Goal: Task Accomplishment & Management: Use online tool/utility

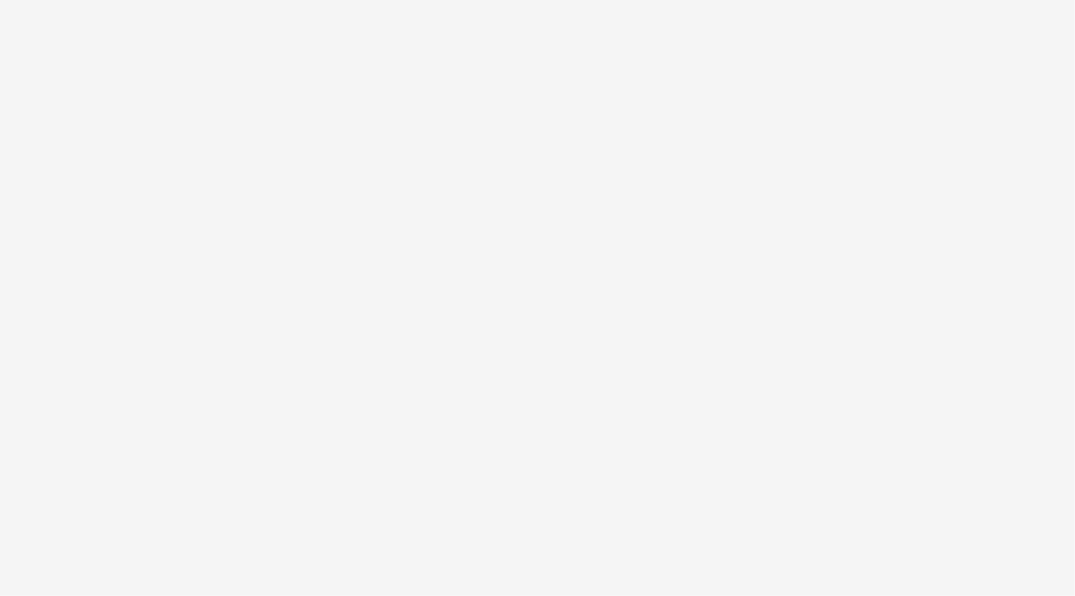
click at [792, 28] on div at bounding box center [537, 298] width 1075 height 596
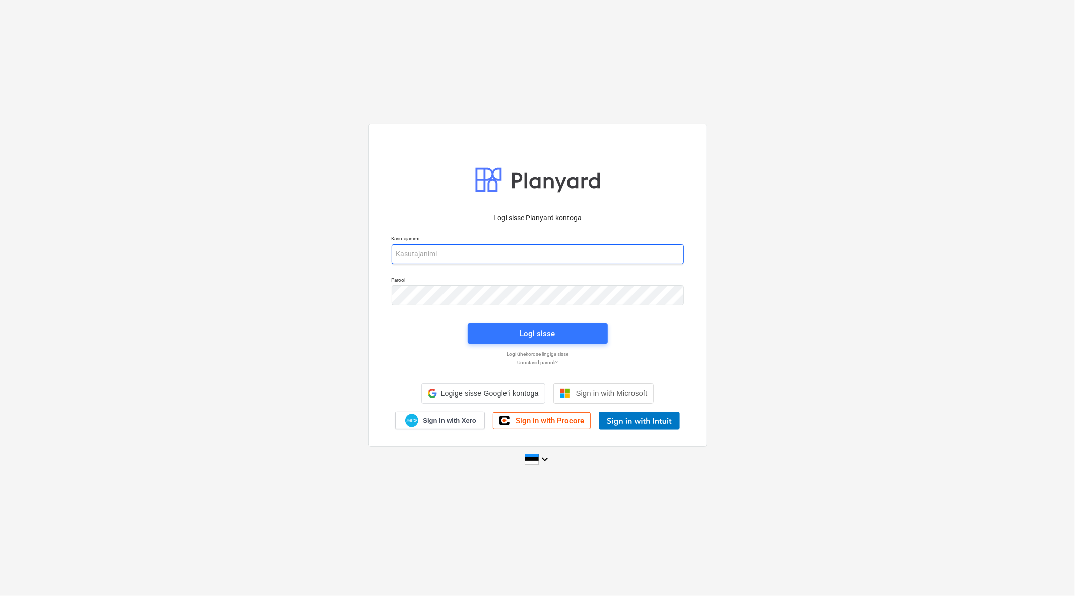
type input "[EMAIL_ADDRESS][DOMAIN_NAME]"
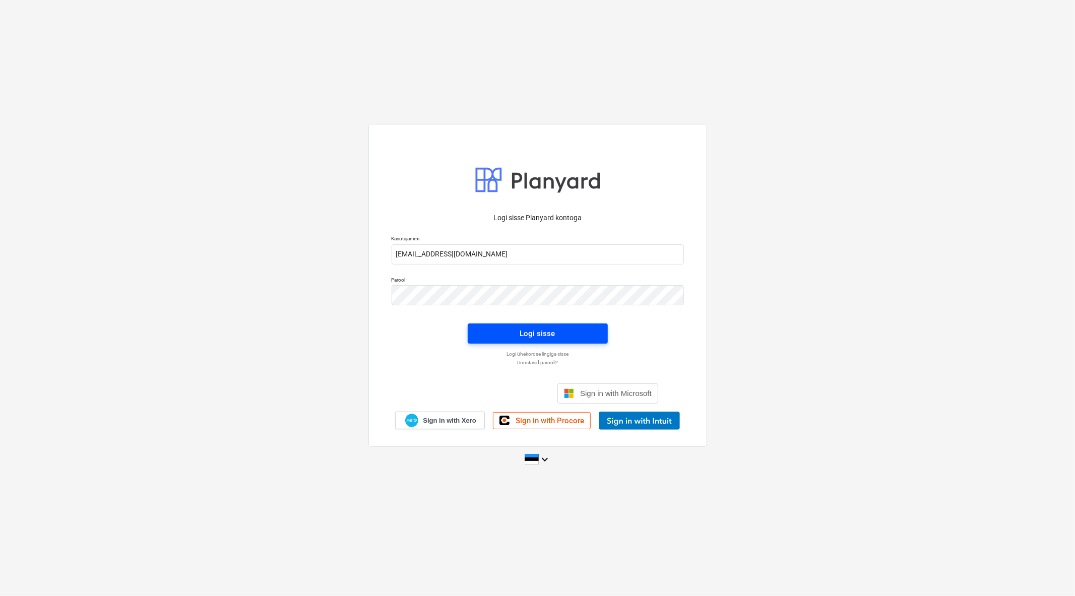
click at [513, 325] on button "Logi sisse" at bounding box center [538, 333] width 140 height 20
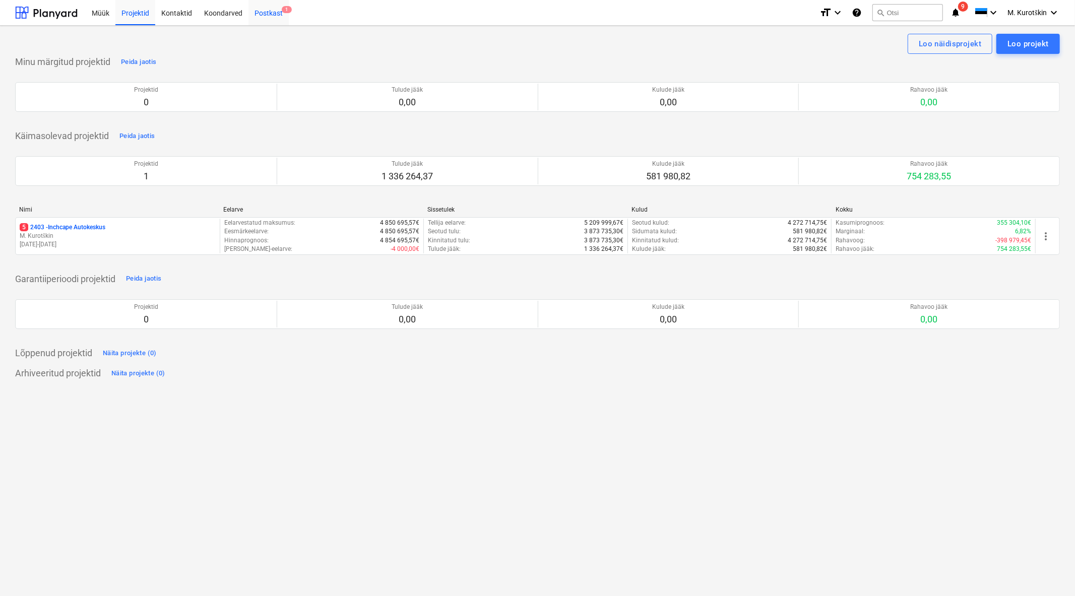
click at [265, 18] on div "Postkast 1" at bounding box center [268, 12] width 40 height 26
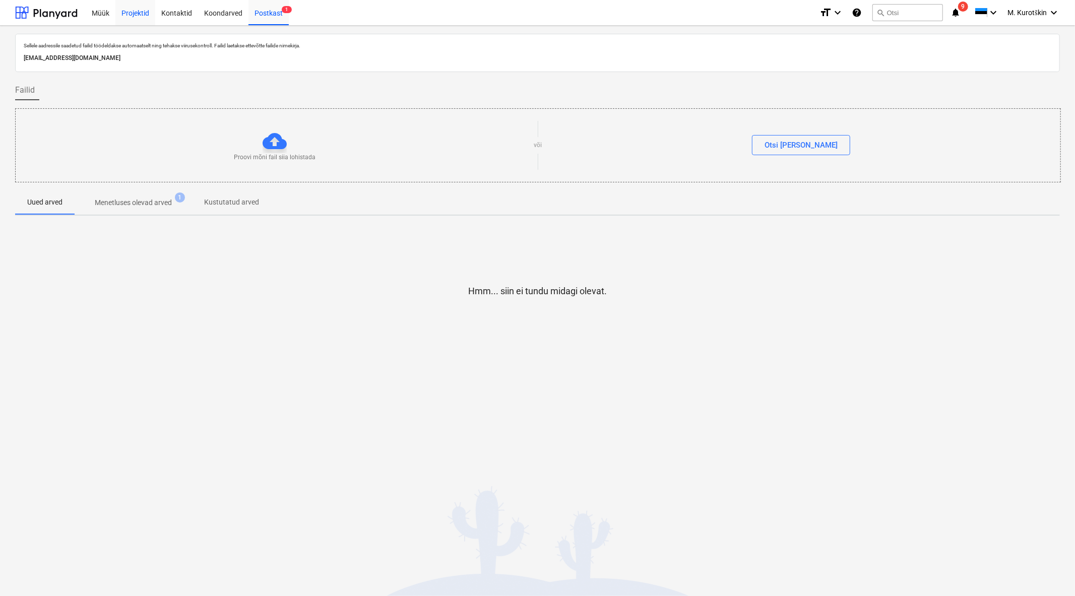
click at [121, 12] on div "Projektid" at bounding box center [135, 12] width 40 height 26
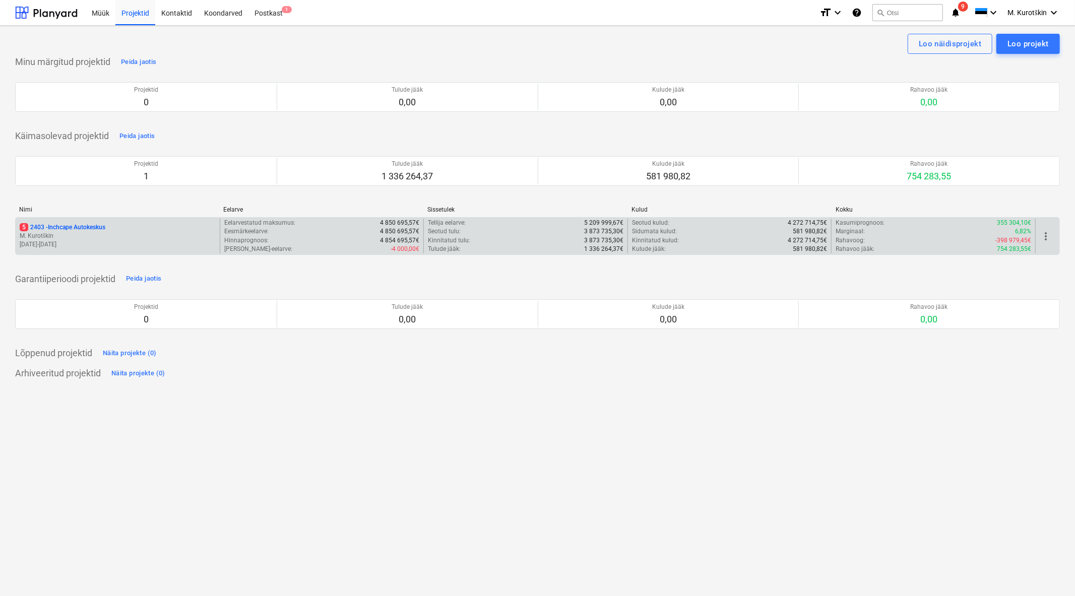
click at [68, 225] on p "5 2403 - Inchcape Autokeskus" at bounding box center [63, 227] width 86 height 9
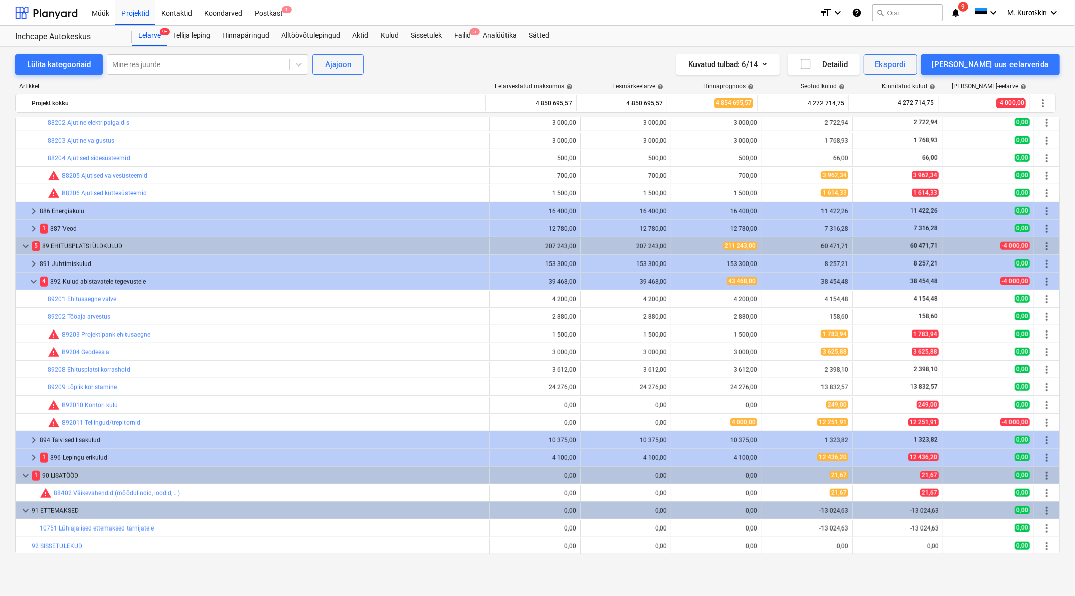
scroll to position [635, 0]
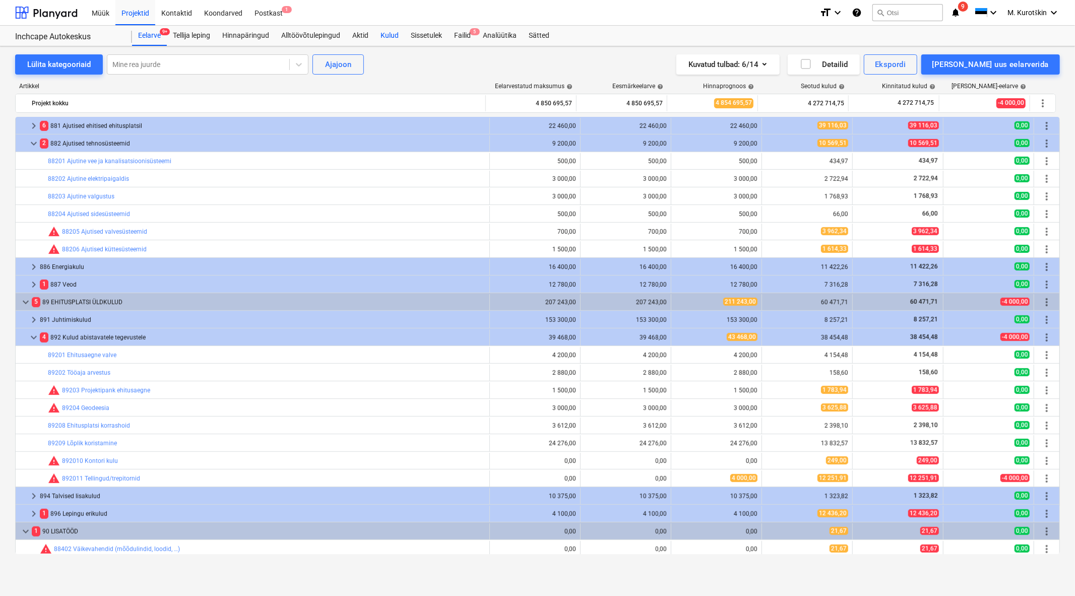
drag, startPoint x: 386, startPoint y: 50, endPoint x: 387, endPoint y: 44, distance: 6.1
click at [387, 47] on div "Lülita kategooriaid Mine rea juurde Ajajoon Kuvatud tulbad : 6/14 Detailid Eksp…" at bounding box center [537, 310] width 1075 height 528
click at [387, 44] on div "Kulud" at bounding box center [389, 36] width 30 height 20
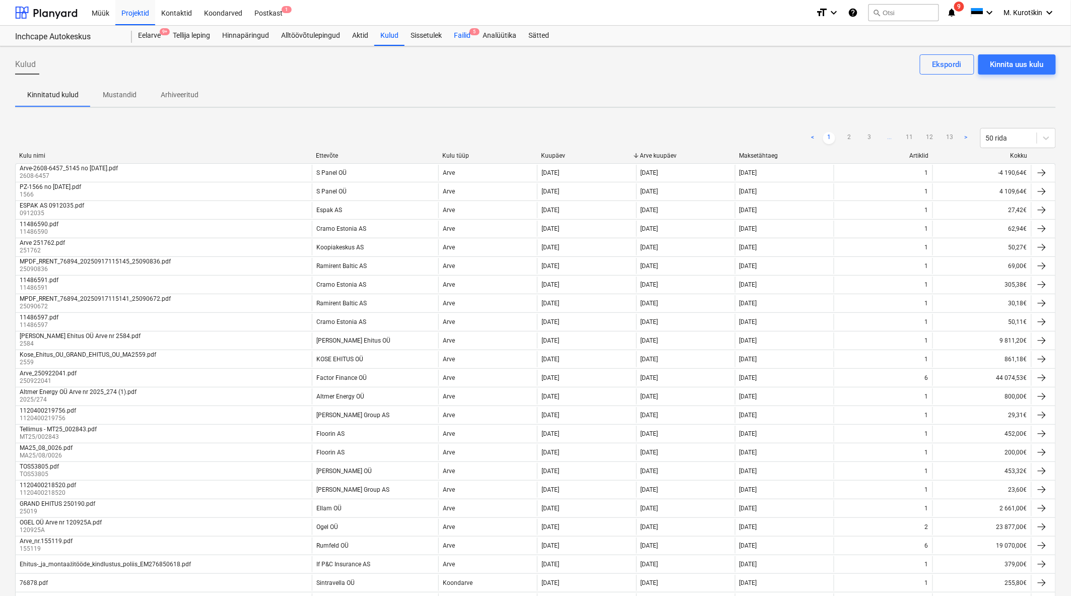
click at [462, 36] on div "Failid 5" at bounding box center [462, 36] width 29 height 20
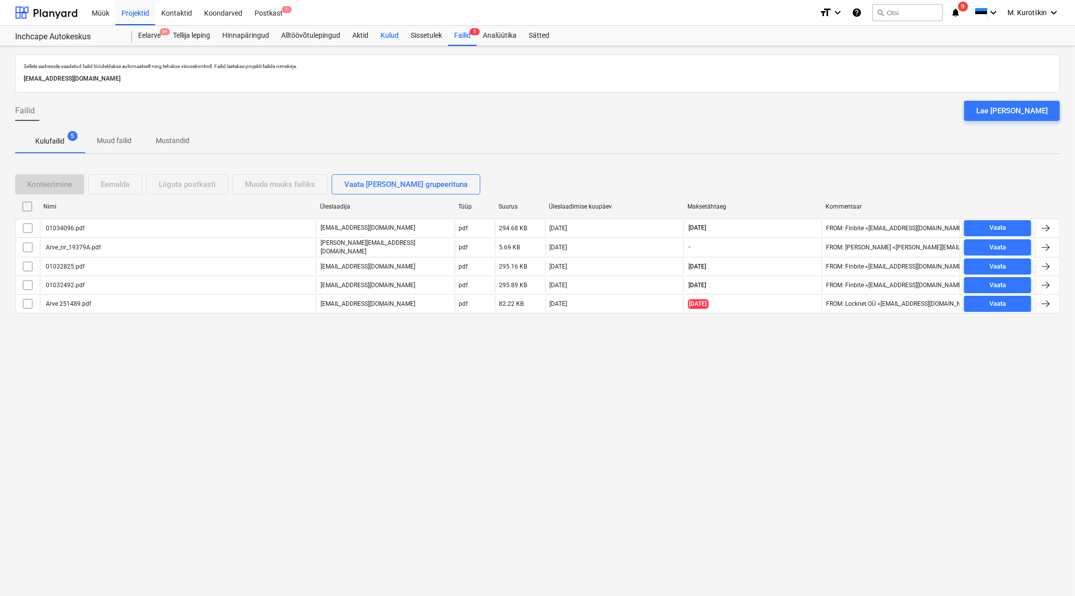
click at [402, 34] on div "Kulud" at bounding box center [389, 36] width 30 height 20
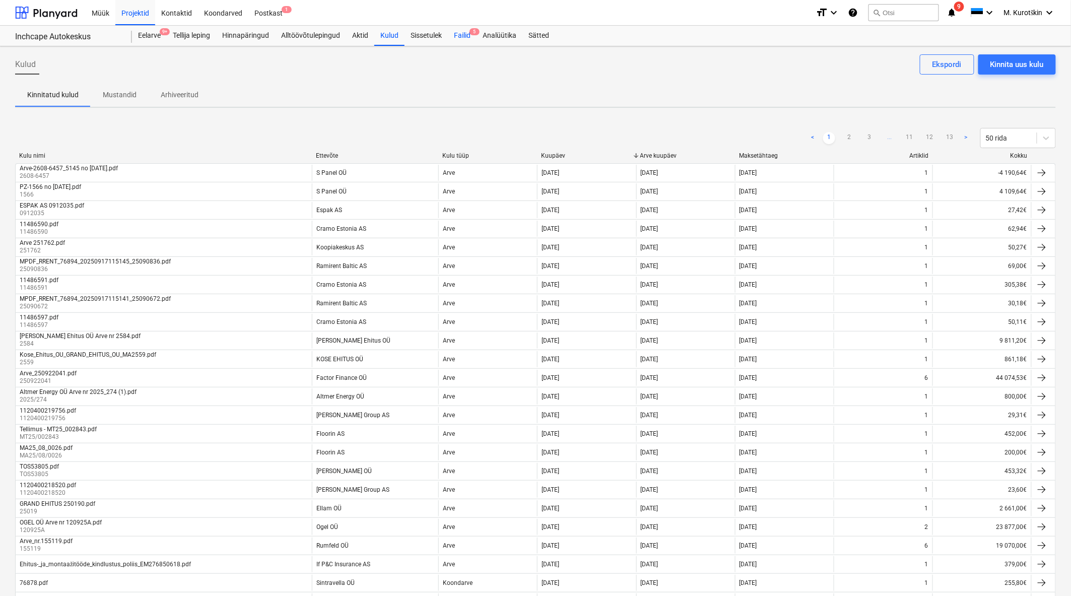
click at [469, 40] on div "Failid 5" at bounding box center [462, 36] width 29 height 20
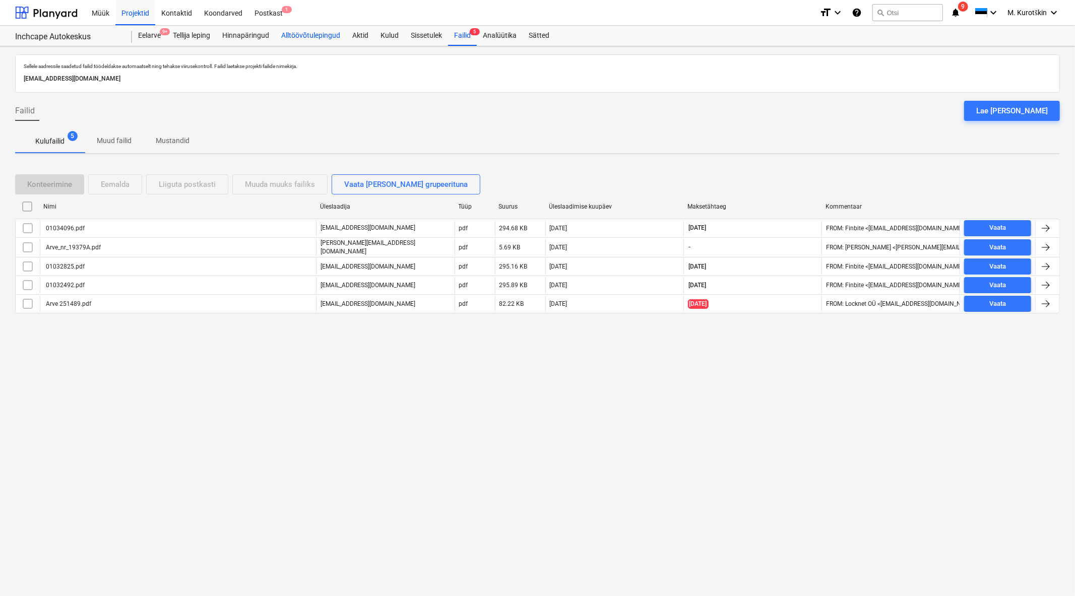
click at [298, 38] on div "Alltöövõtulepingud" at bounding box center [310, 36] width 71 height 20
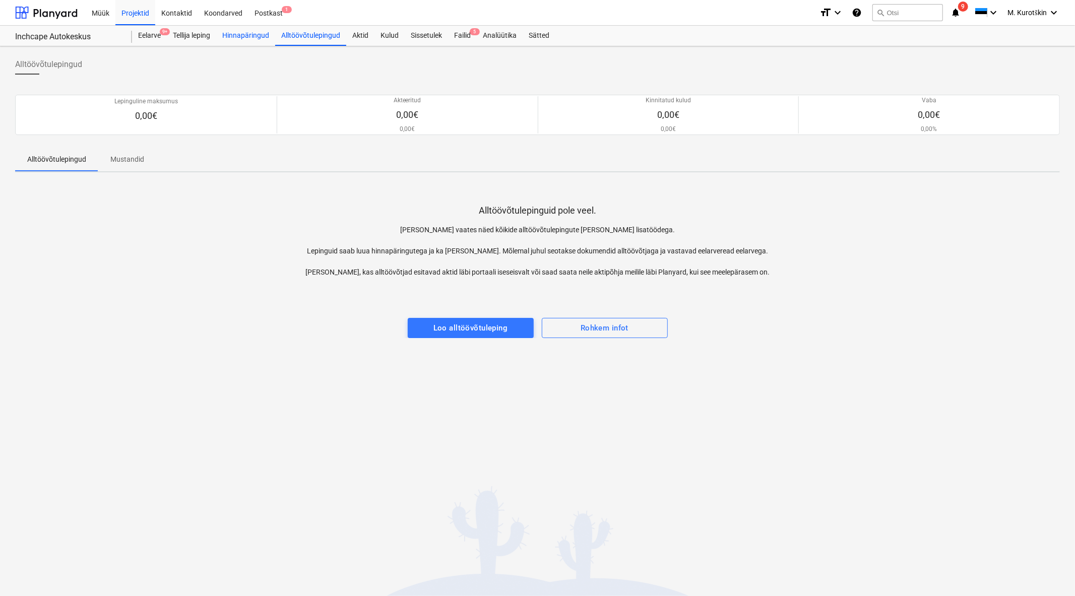
click at [241, 37] on div "Hinnapäringud" at bounding box center [245, 36] width 59 height 20
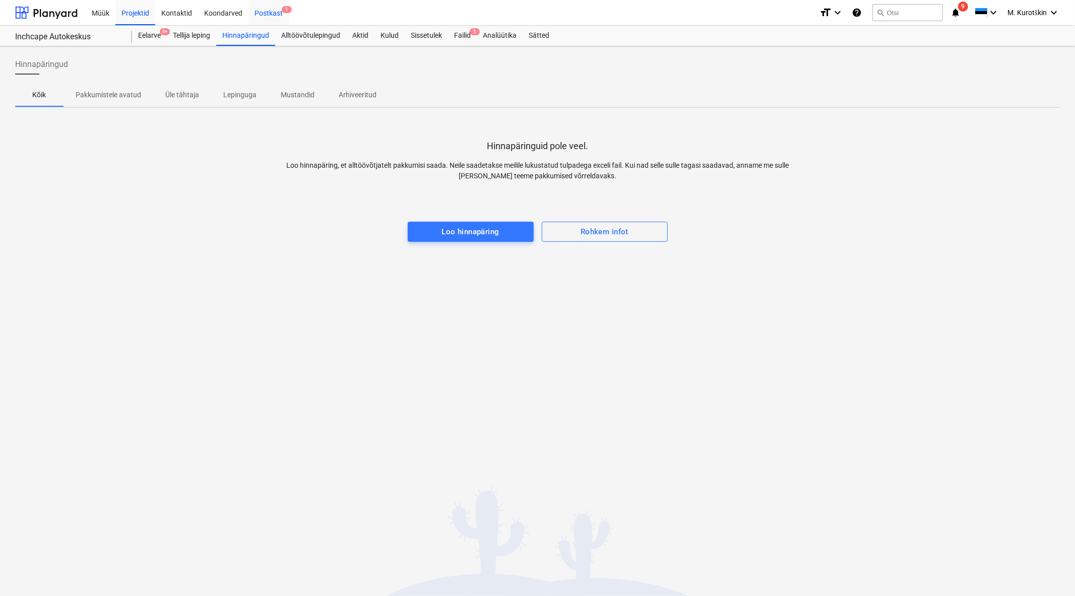
click at [280, 17] on div "Postkast 1" at bounding box center [268, 12] width 40 height 26
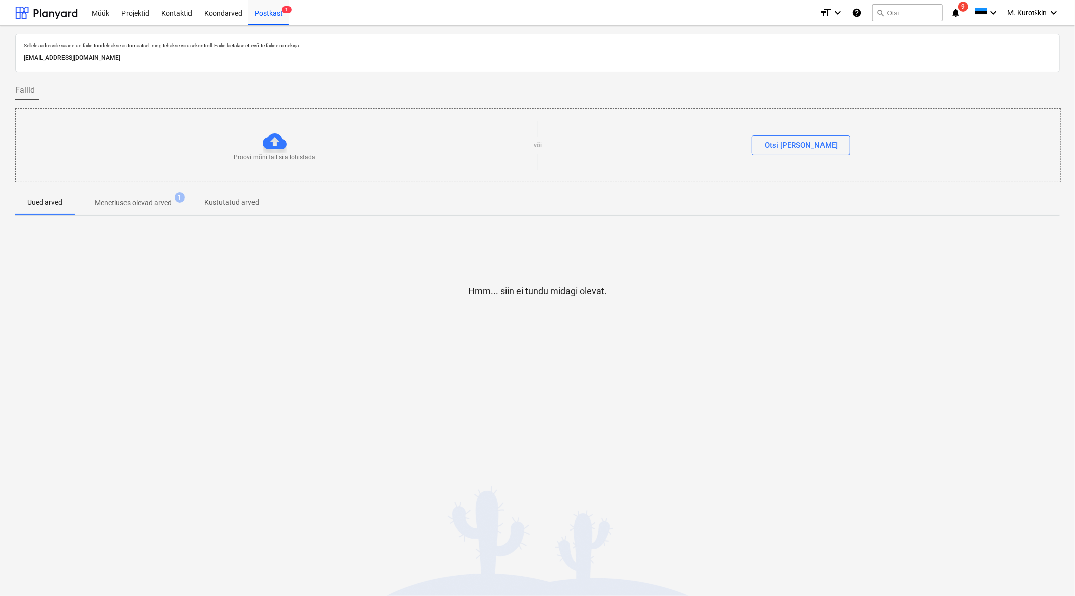
click at [135, 206] on p "Menetluses olevad arved" at bounding box center [133, 203] width 77 height 11
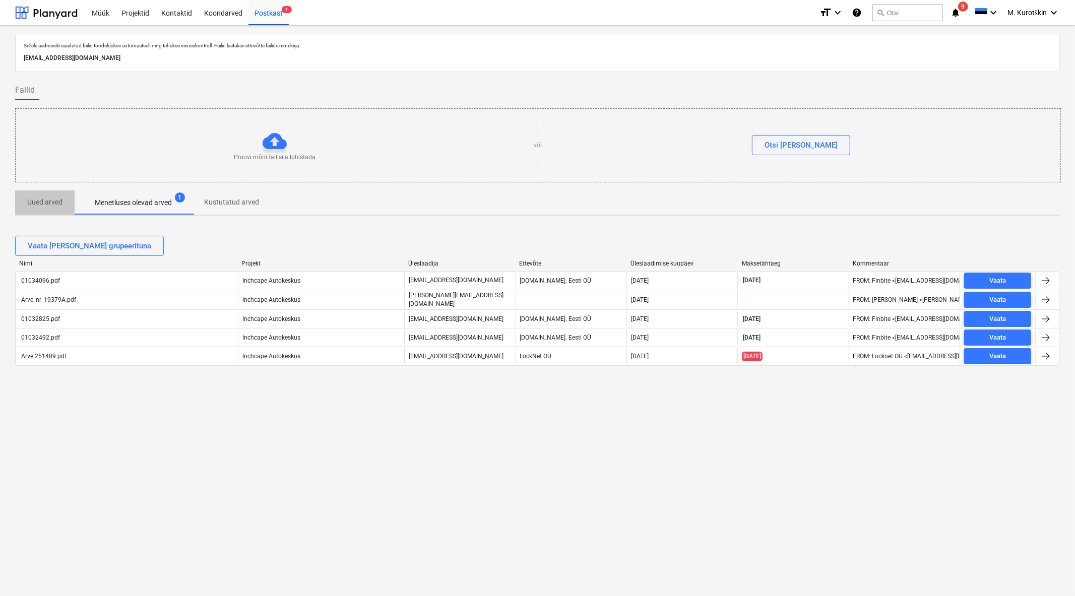
click at [53, 203] on p "Uued arved" at bounding box center [44, 202] width 35 height 11
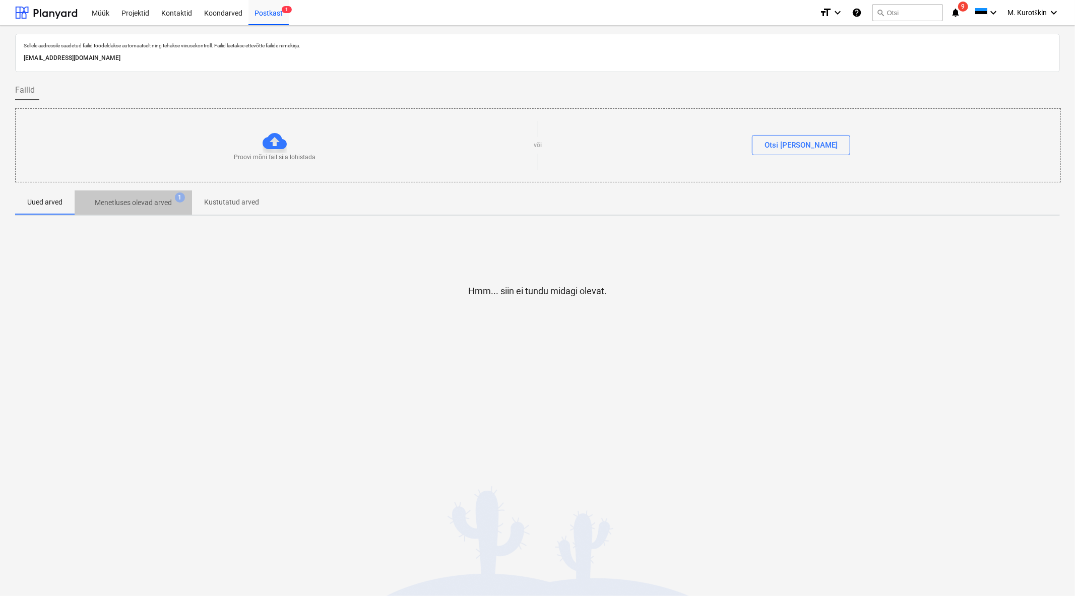
click at [108, 204] on p "Menetluses olevad arved" at bounding box center [133, 203] width 77 height 11
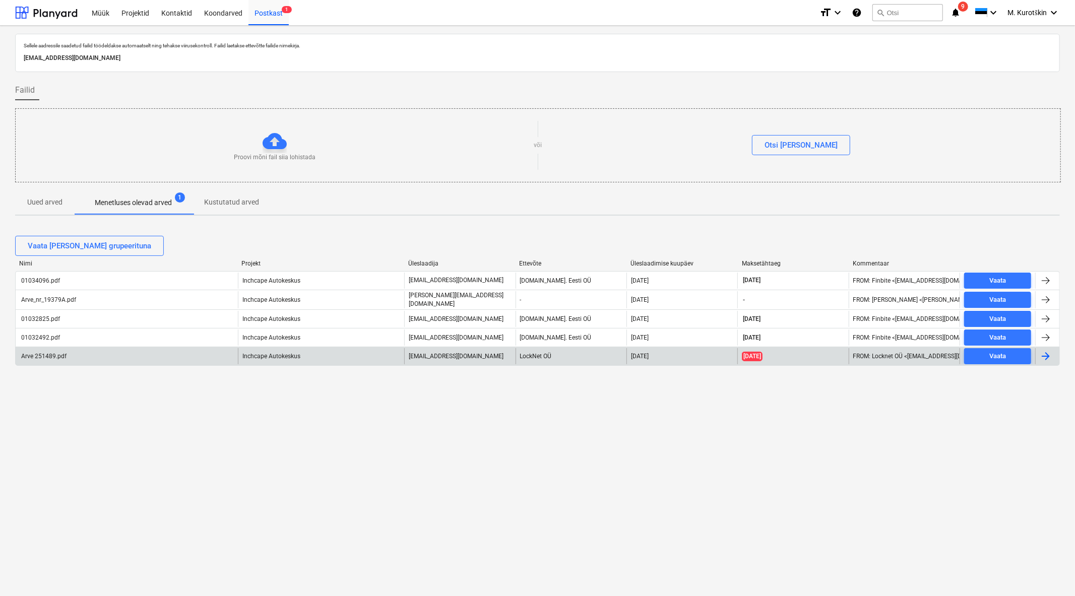
click at [126, 358] on div "Arve 251489.pdf" at bounding box center [127, 356] width 222 height 16
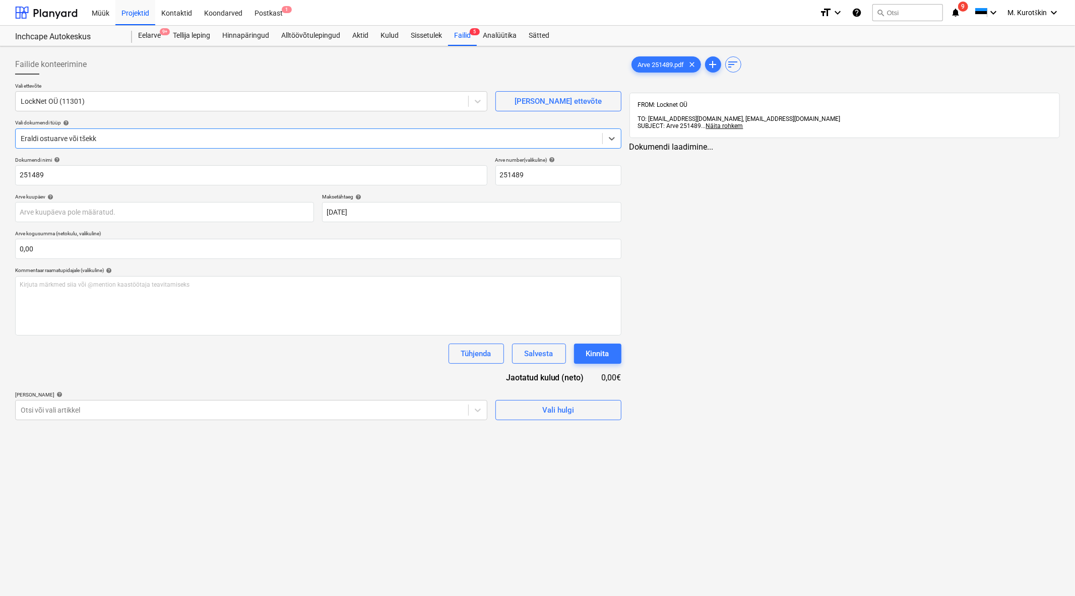
type input "251489"
type input "[DATE]"
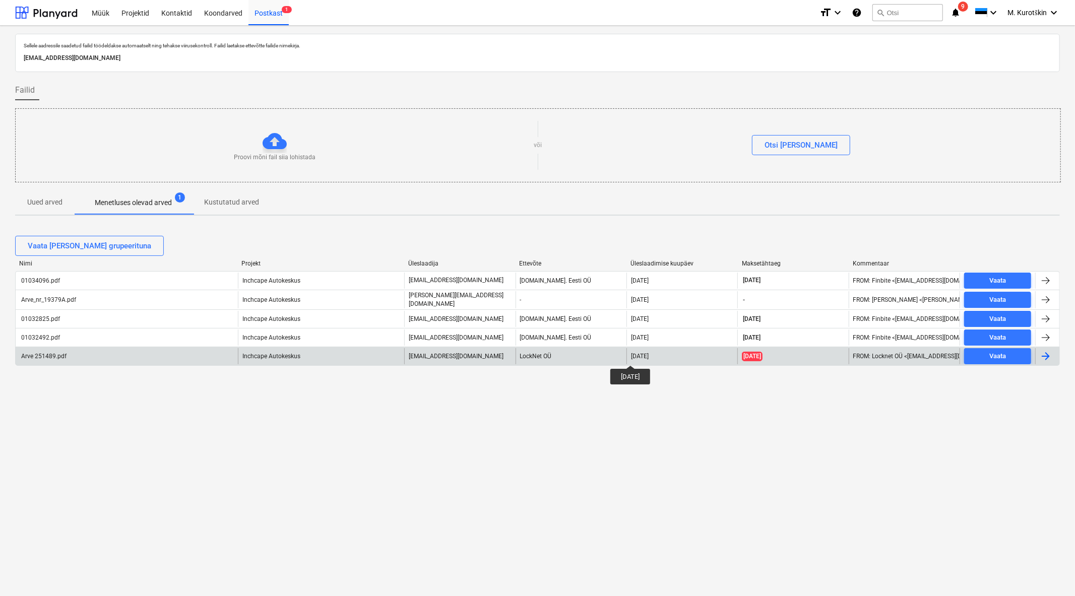
drag, startPoint x: 682, startPoint y: 355, endPoint x: 637, endPoint y: 356, distance: 44.9
click at [637, 356] on div "[DATE]" at bounding box center [681, 356] width 111 height 16
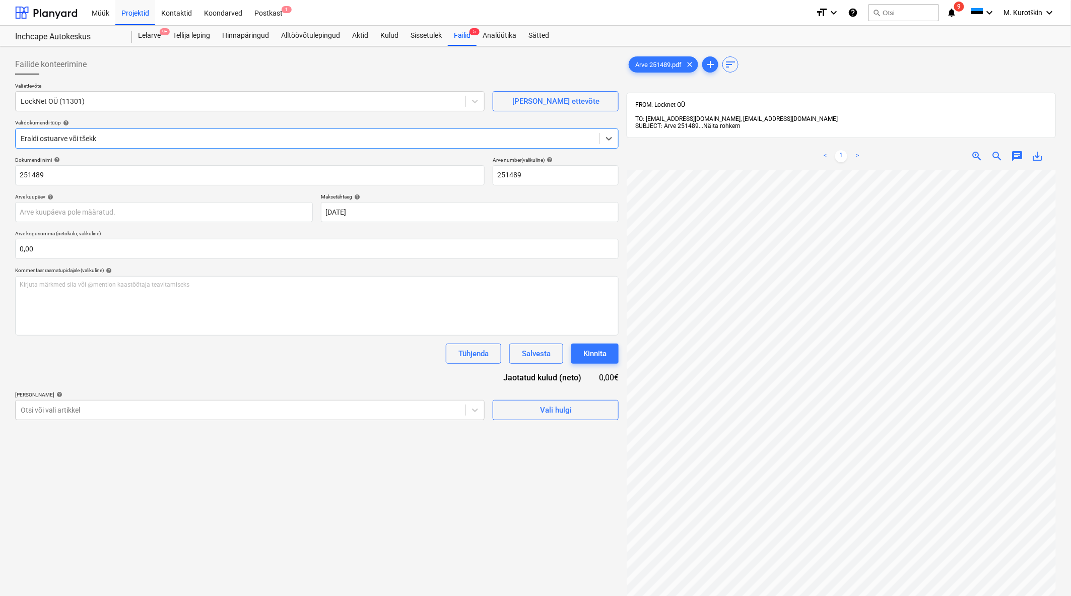
click at [734, 122] on span "Näita rohkem" at bounding box center [721, 125] width 37 height 7
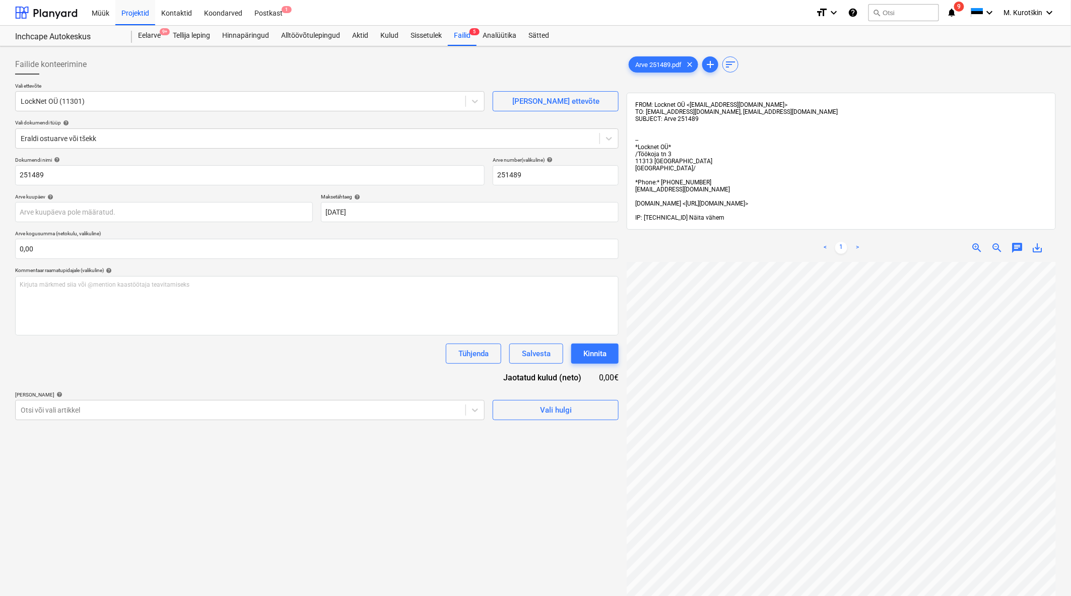
click at [707, 221] on span "Näita vähem" at bounding box center [706, 217] width 35 height 7
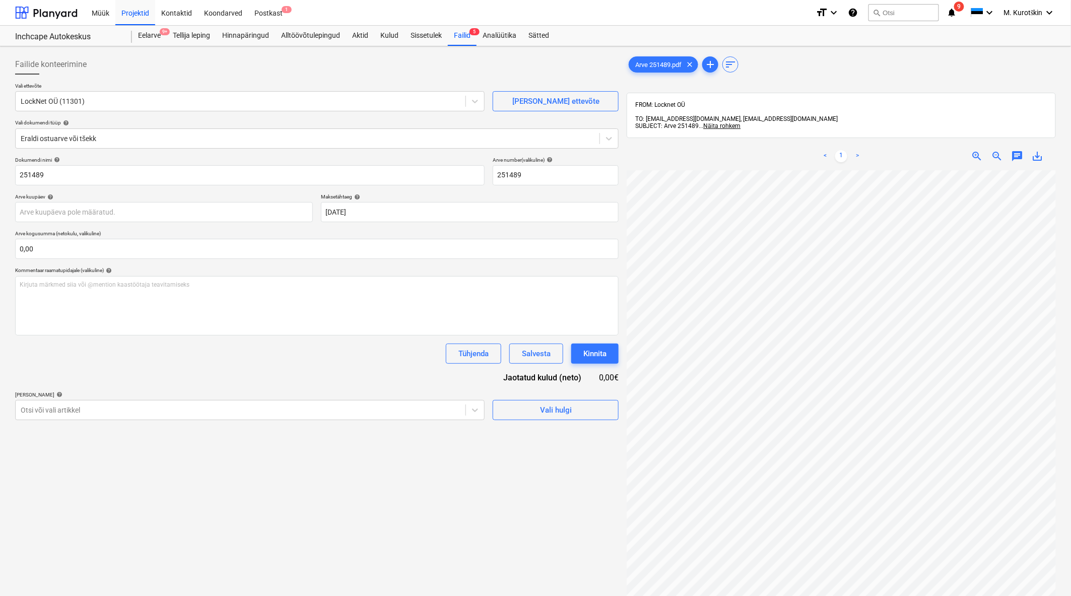
click at [674, 115] on span "TO: [EMAIL_ADDRESS][DOMAIN_NAME], [EMAIL_ADDRESS][DOMAIN_NAME]" at bounding box center [736, 118] width 203 height 7
click at [733, 122] on span "Näita rohkem" at bounding box center [721, 125] width 37 height 7
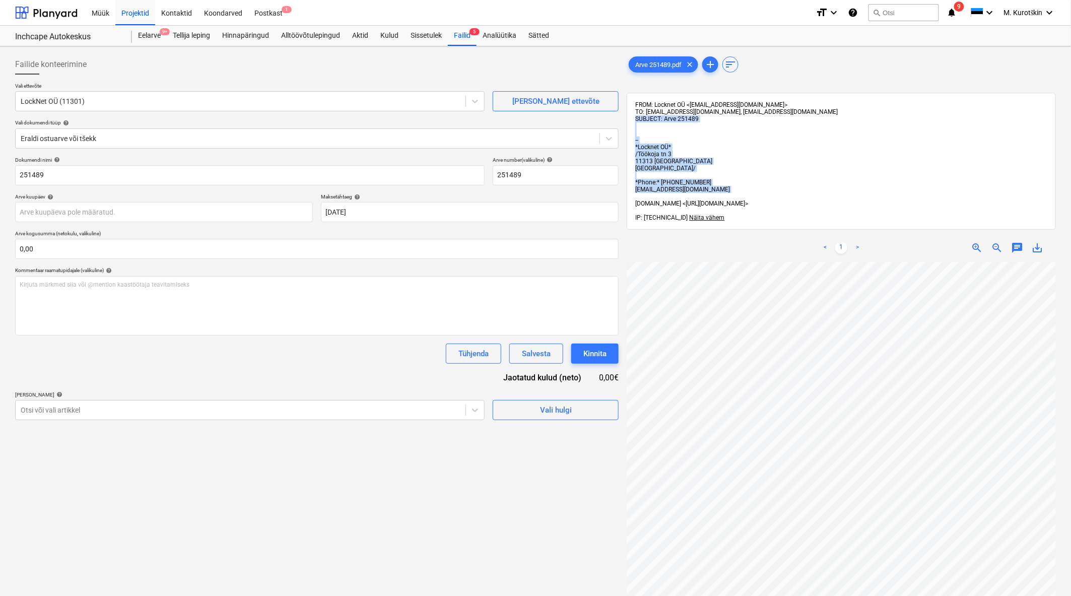
drag, startPoint x: 733, startPoint y: 120, endPoint x: 711, endPoint y: 198, distance: 80.7
click at [711, 198] on div "FROM: Locknet OÜ <[EMAIL_ADDRESS][DOMAIN_NAME]> TO: [EMAIL_ADDRESS][DOMAIN_NAME…" at bounding box center [841, 161] width 412 height 120
click at [803, 202] on div "FROM: Locknet OÜ <[EMAIL_ADDRESS][DOMAIN_NAME]> TO: [EMAIL_ADDRESS][DOMAIN_NAME…" at bounding box center [841, 161] width 412 height 120
click at [707, 221] on span "Näita vähem" at bounding box center [706, 217] width 35 height 7
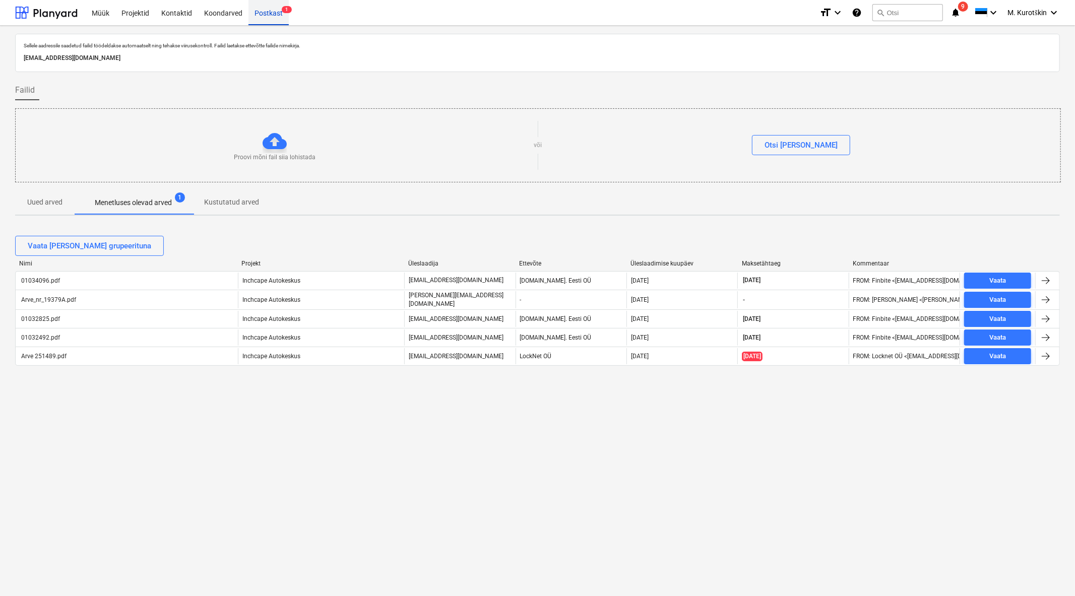
click at [276, 21] on div "Postkast 1" at bounding box center [268, 12] width 40 height 26
